Goal: Task Accomplishment & Management: Use online tool/utility

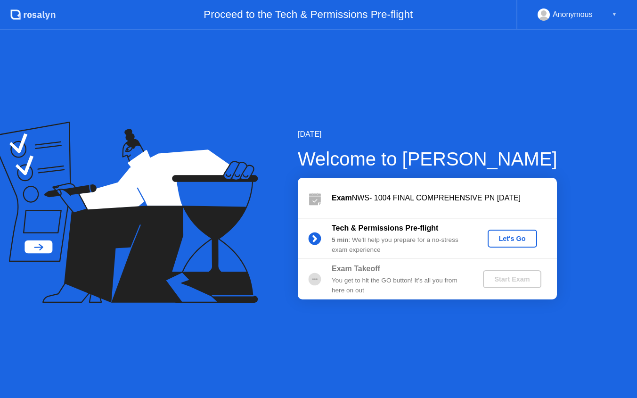
click at [516, 237] on div "Let's Go" at bounding box center [513, 239] width 42 height 8
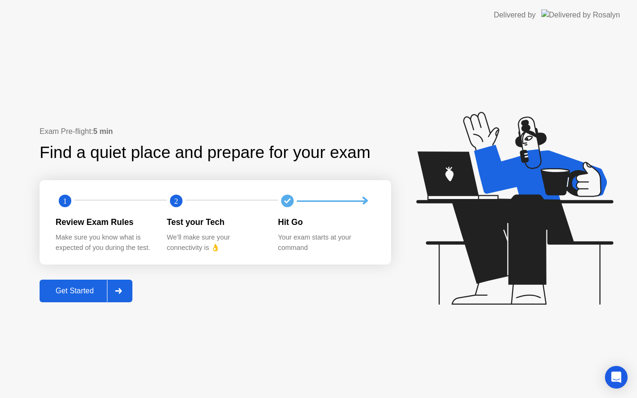
click at [82, 290] on div "Get Started" at bounding box center [74, 291] width 65 height 8
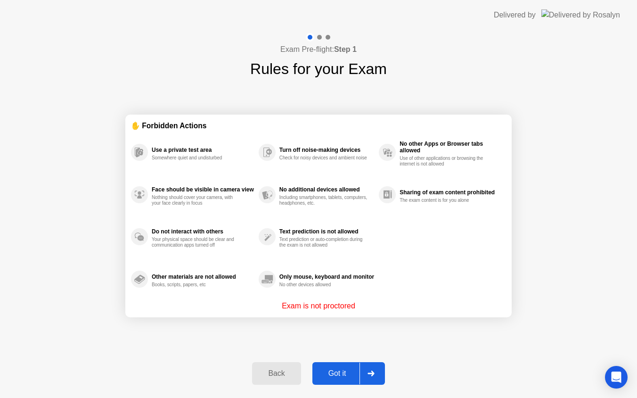
click at [343, 369] on div "Got it" at bounding box center [337, 373] width 44 height 8
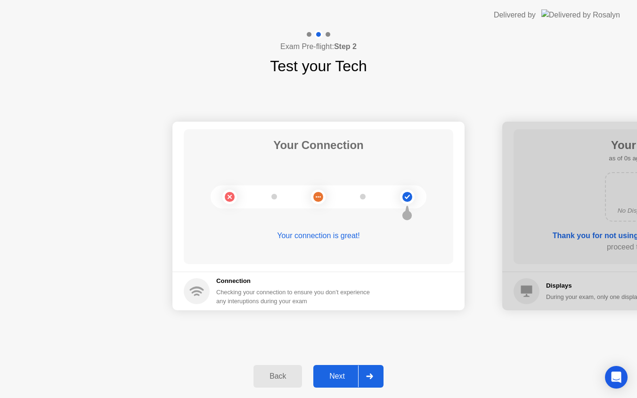
click at [342, 374] on div "Next" at bounding box center [337, 376] width 42 height 8
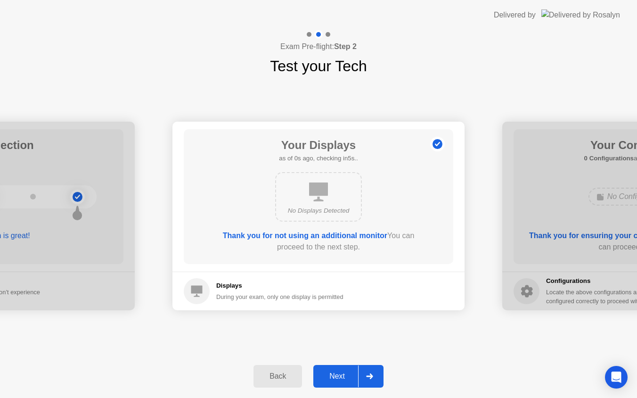
click at [342, 374] on div "Next" at bounding box center [337, 376] width 42 height 8
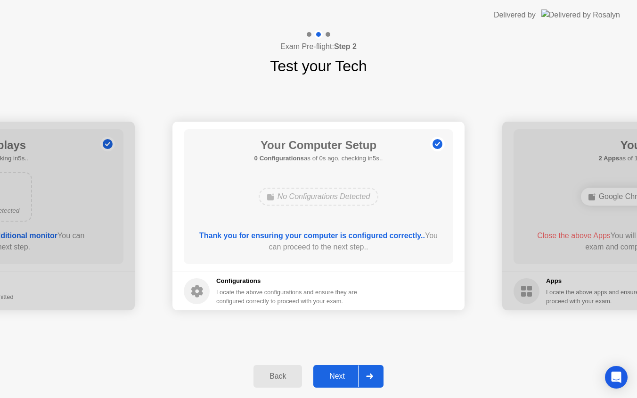
click at [342, 374] on div "Next" at bounding box center [337, 376] width 42 height 8
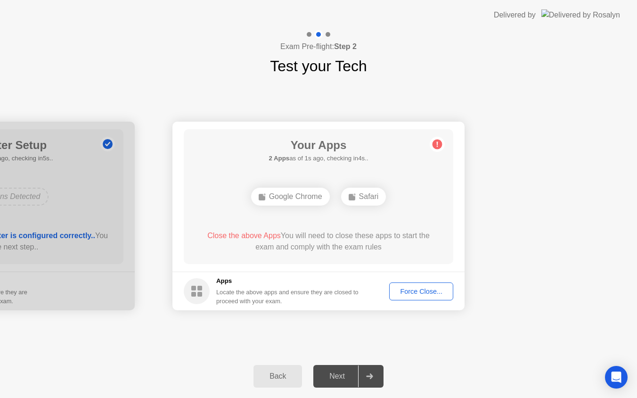
click at [408, 294] on div "Force Close..." at bounding box center [421, 291] width 57 height 8
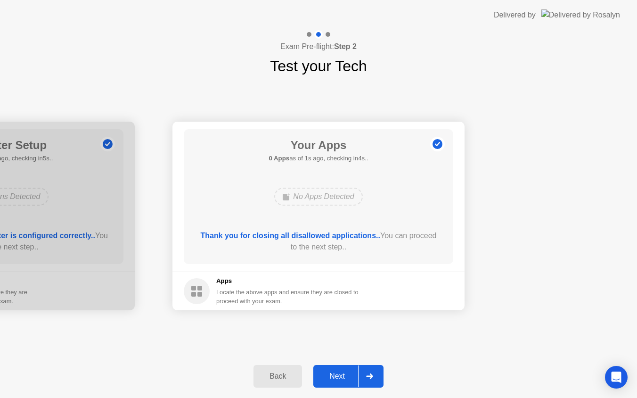
click at [337, 377] on div "Next" at bounding box center [337, 376] width 42 height 8
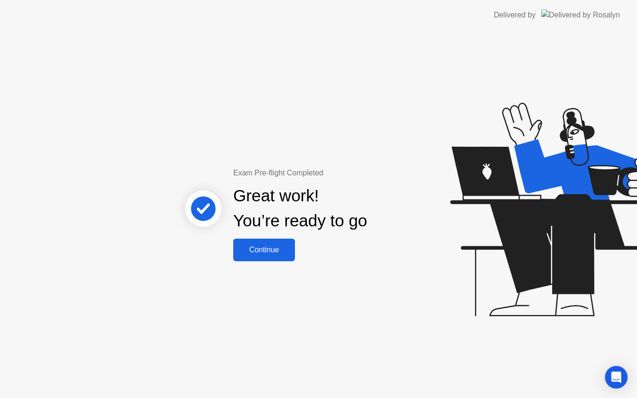
click at [280, 246] on div "Continue" at bounding box center [264, 250] width 56 height 8
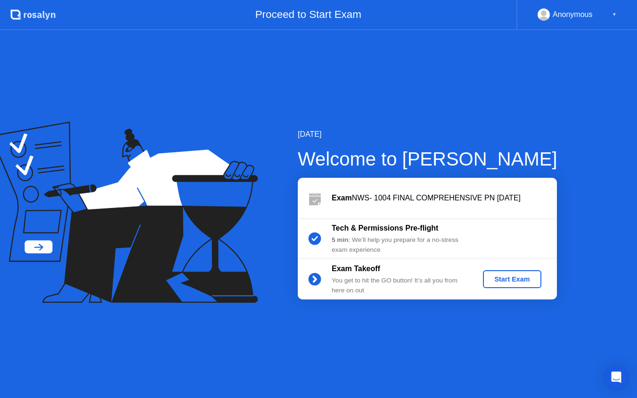
click at [504, 279] on div "Start Exam" at bounding box center [512, 279] width 50 height 8
